Goal: Task Accomplishment & Management: Use online tool/utility

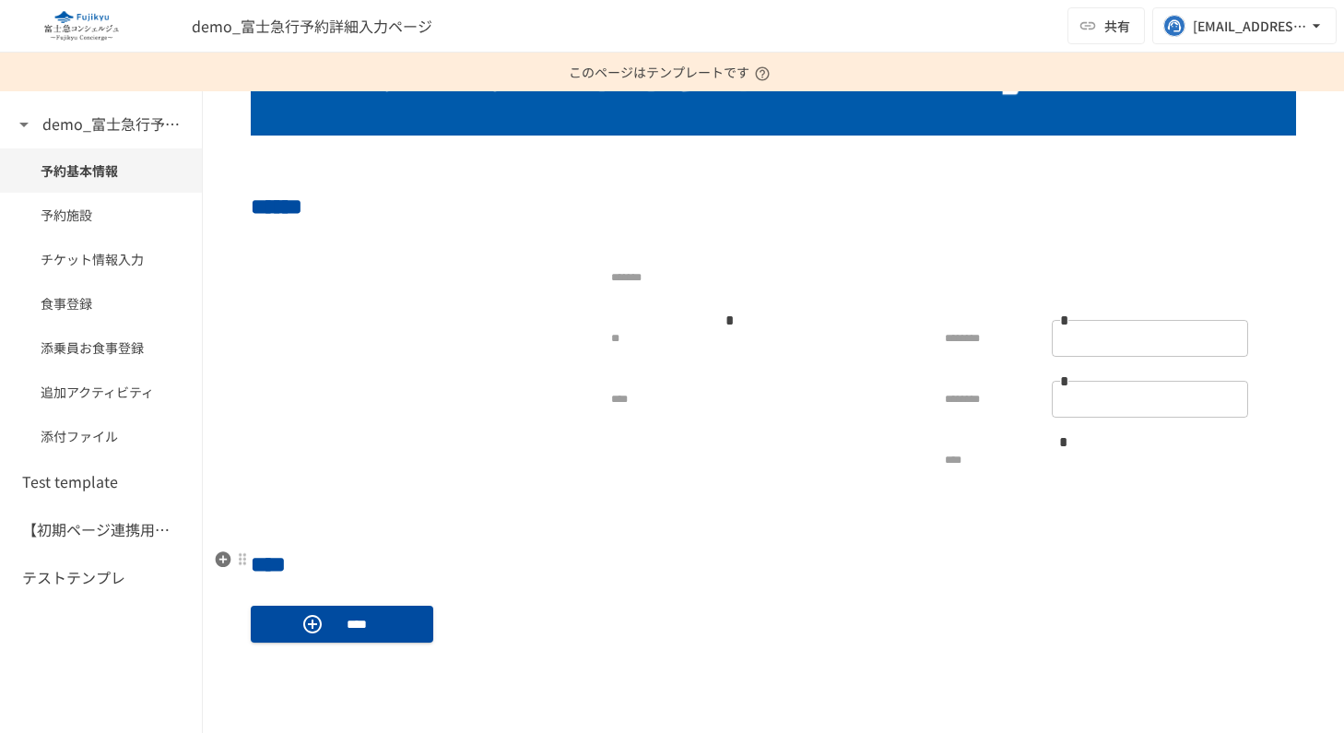
scroll to position [375, 0]
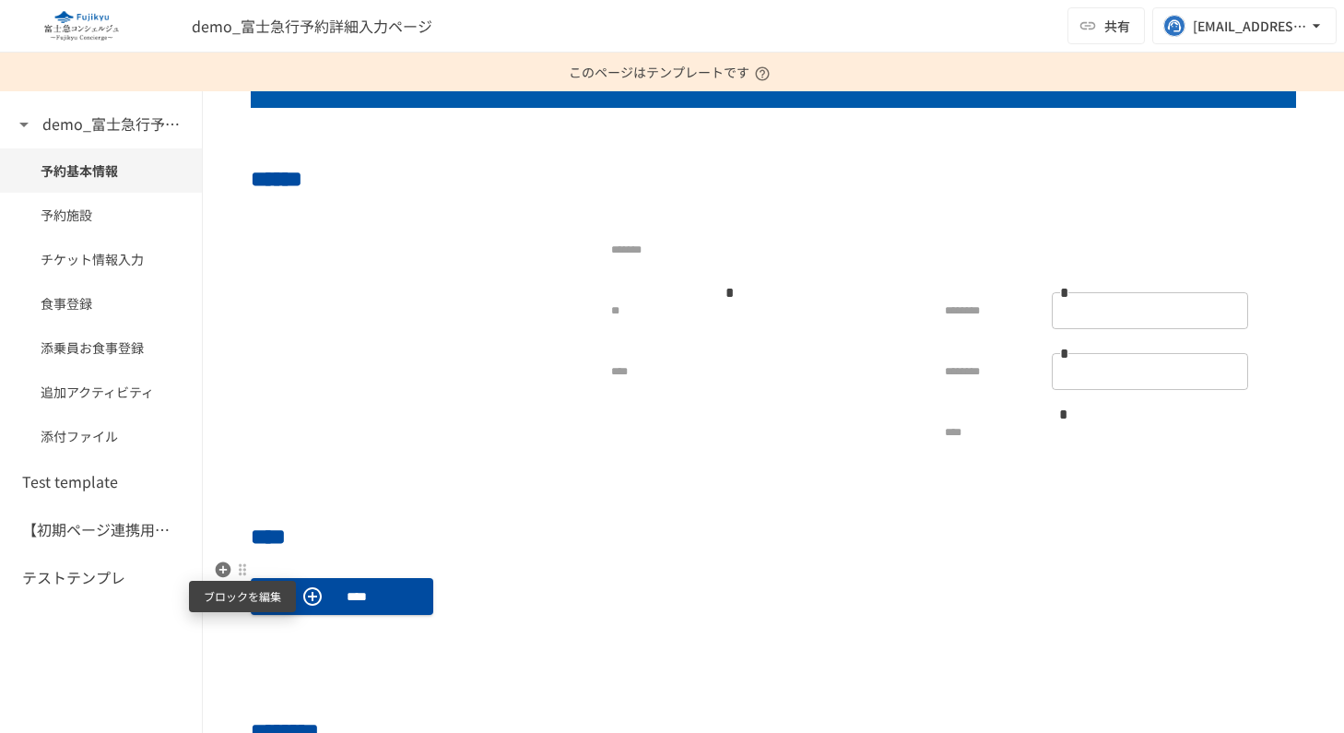
click at [243, 570] on div at bounding box center [242, 569] width 15 height 15
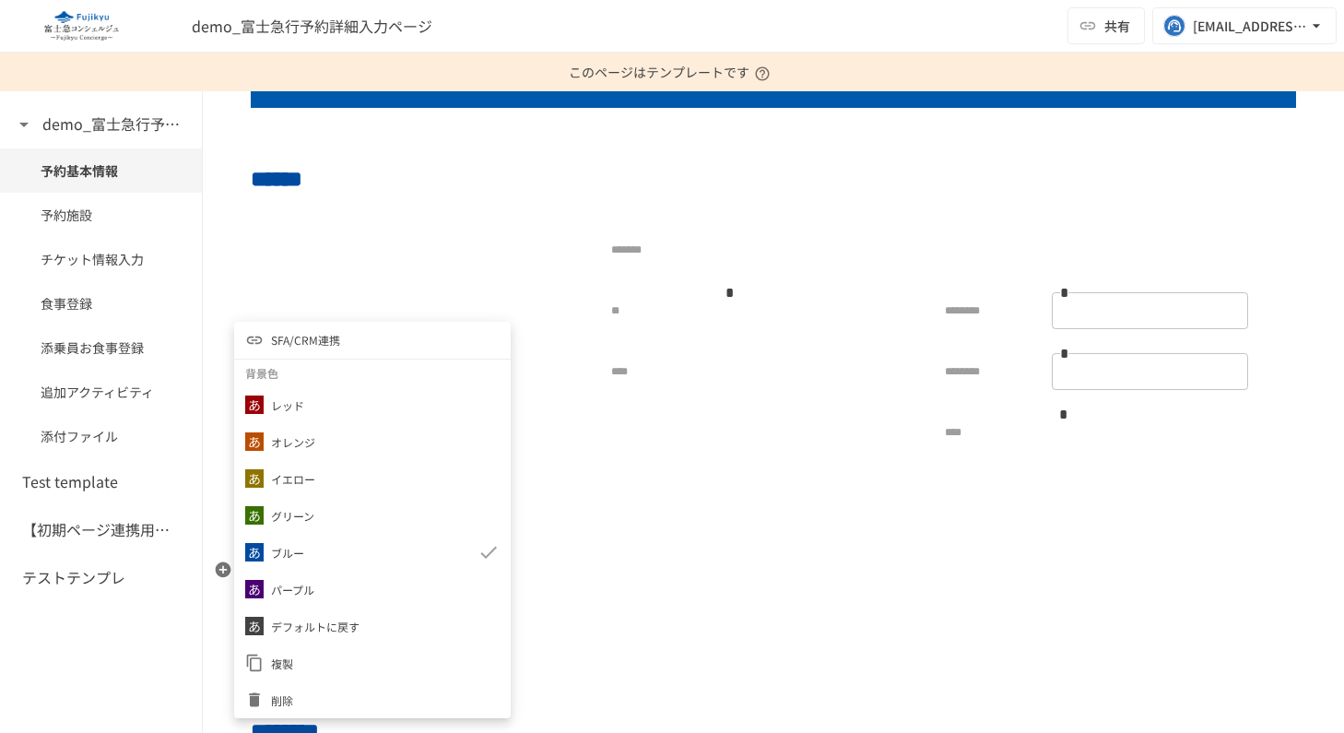
click at [293, 342] on span "SFA/CRM連携" at bounding box center [305, 340] width 69 height 18
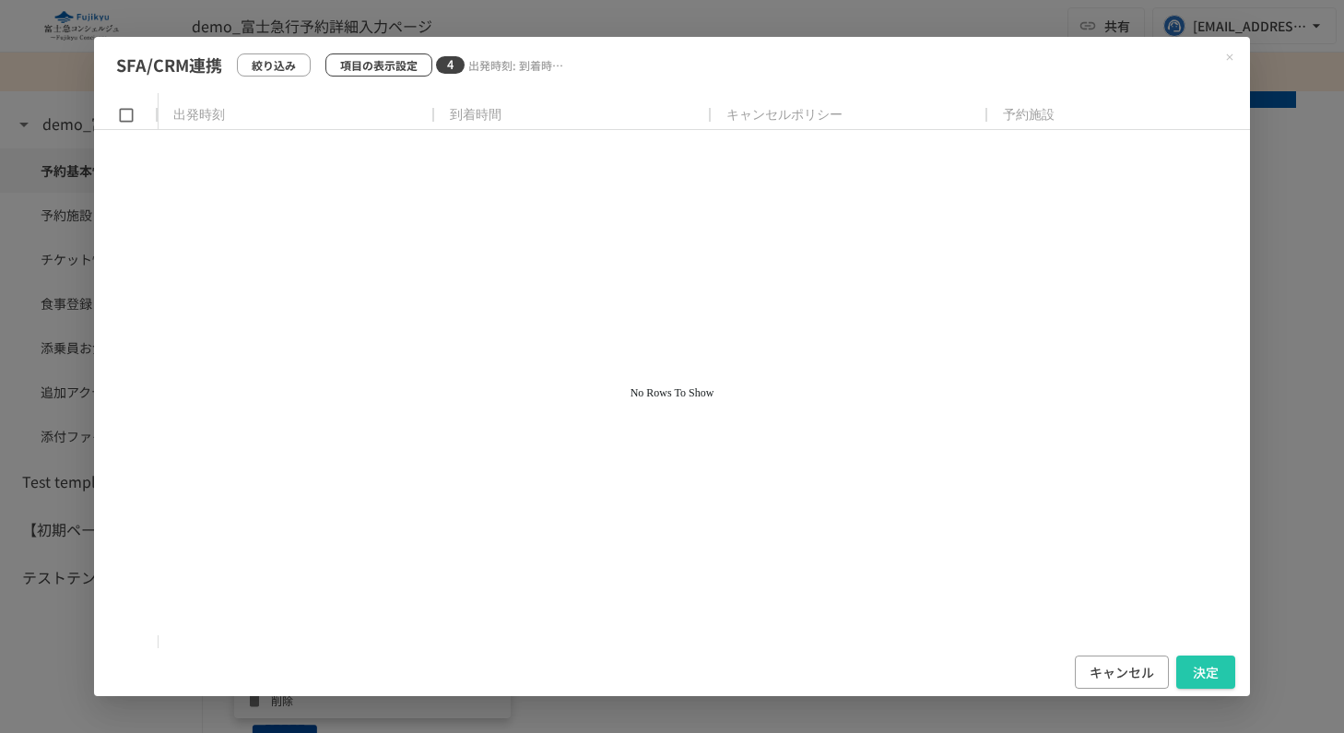
click at [394, 62] on p "項目の表示設定" at bounding box center [378, 65] width 77 height 18
click at [361, 59] on p "項目の表示設定" at bounding box center [378, 65] width 77 height 18
click at [395, 67] on p "項目の表示設定" at bounding box center [378, 65] width 77 height 18
click at [1124, 663] on button "キャンセル" at bounding box center [1122, 672] width 94 height 34
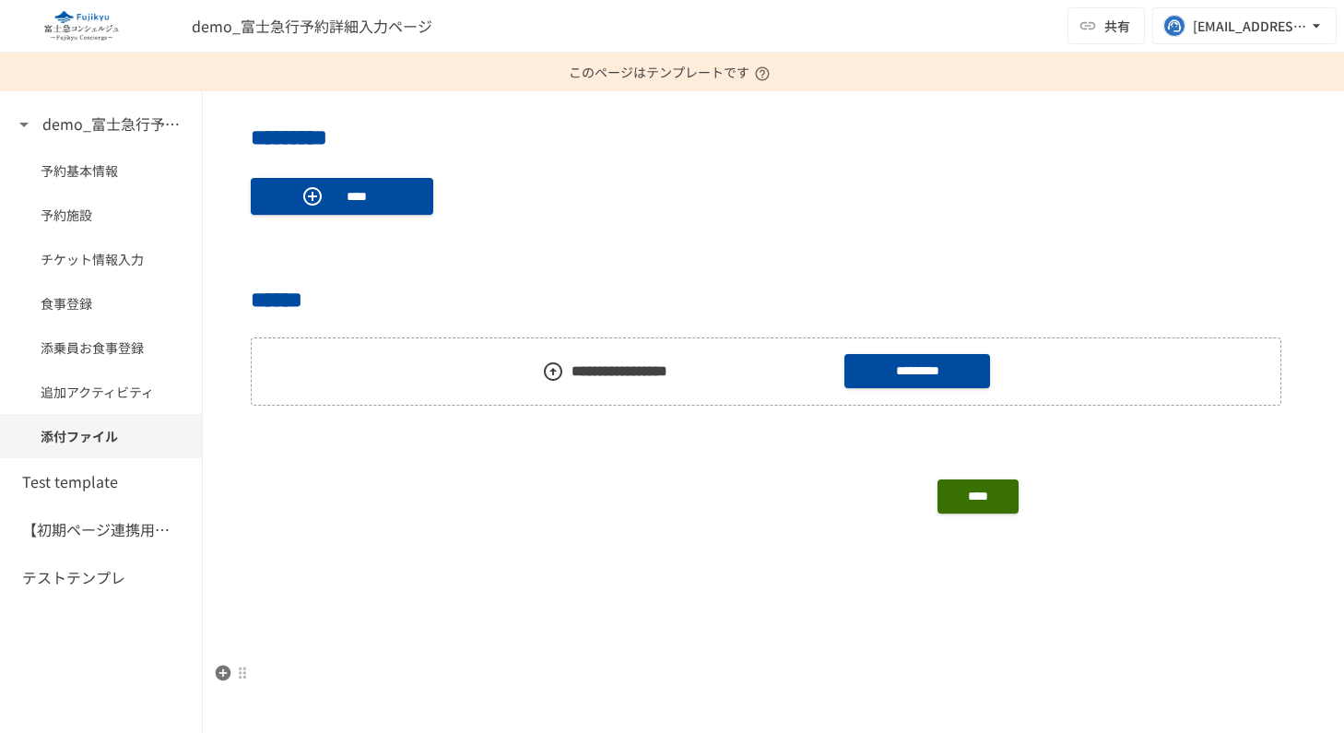
scroll to position [1600, 0]
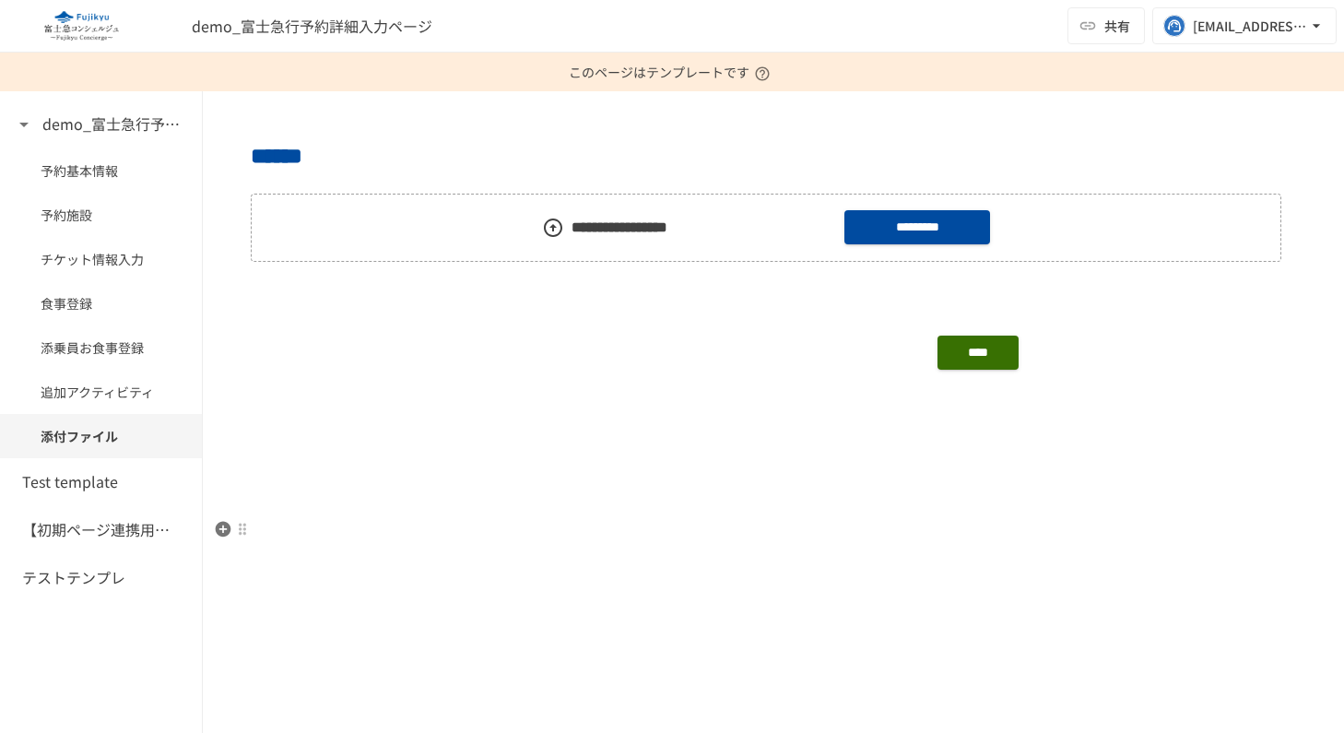
click at [468, 517] on p at bounding box center [773, 521] width 1045 height 24
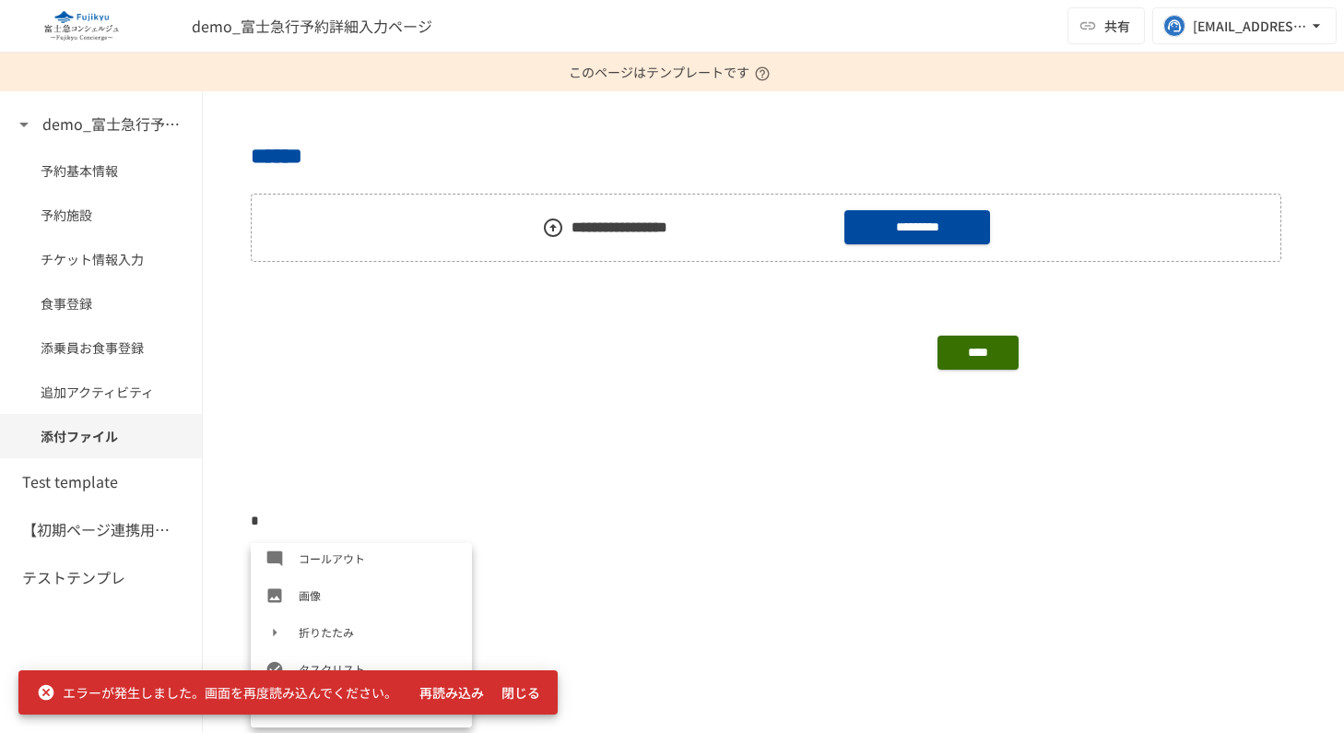
scroll to position [848, 0]
click at [511, 703] on button "閉じる" at bounding box center [520, 693] width 59 height 34
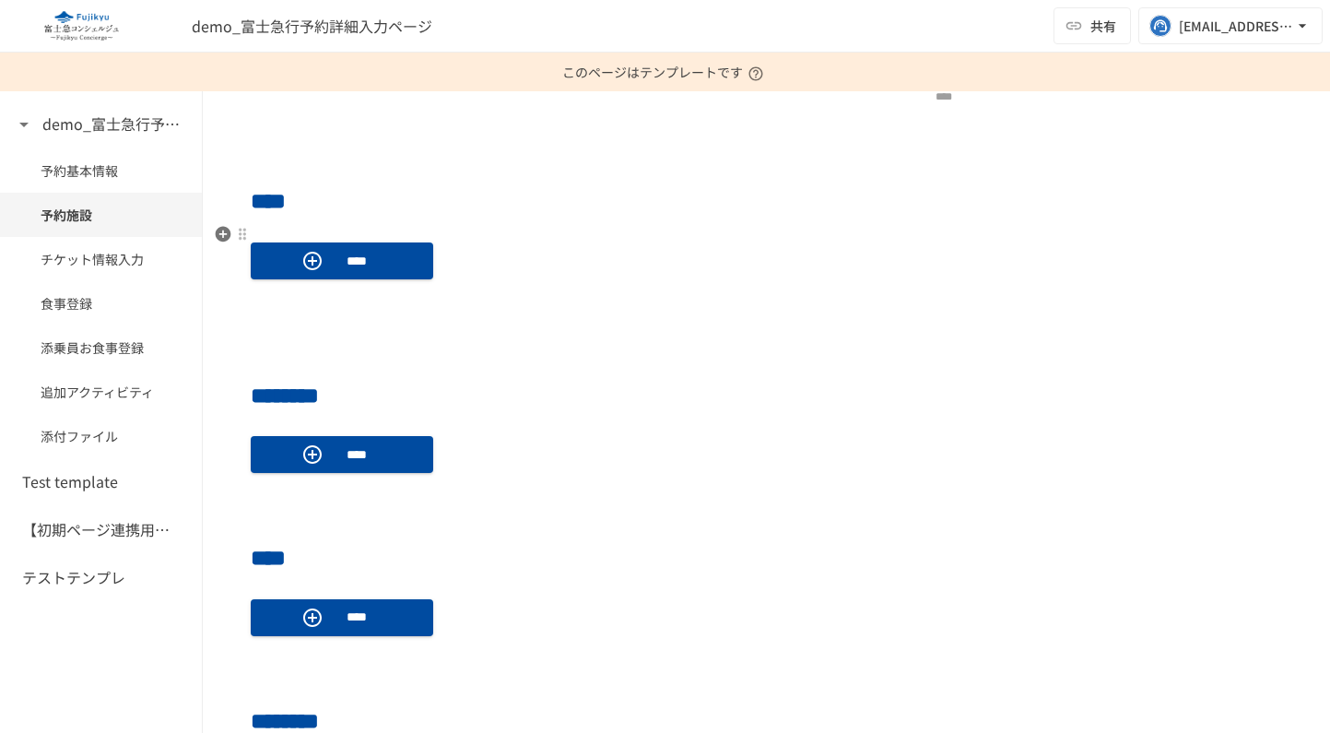
scroll to position [706, 0]
